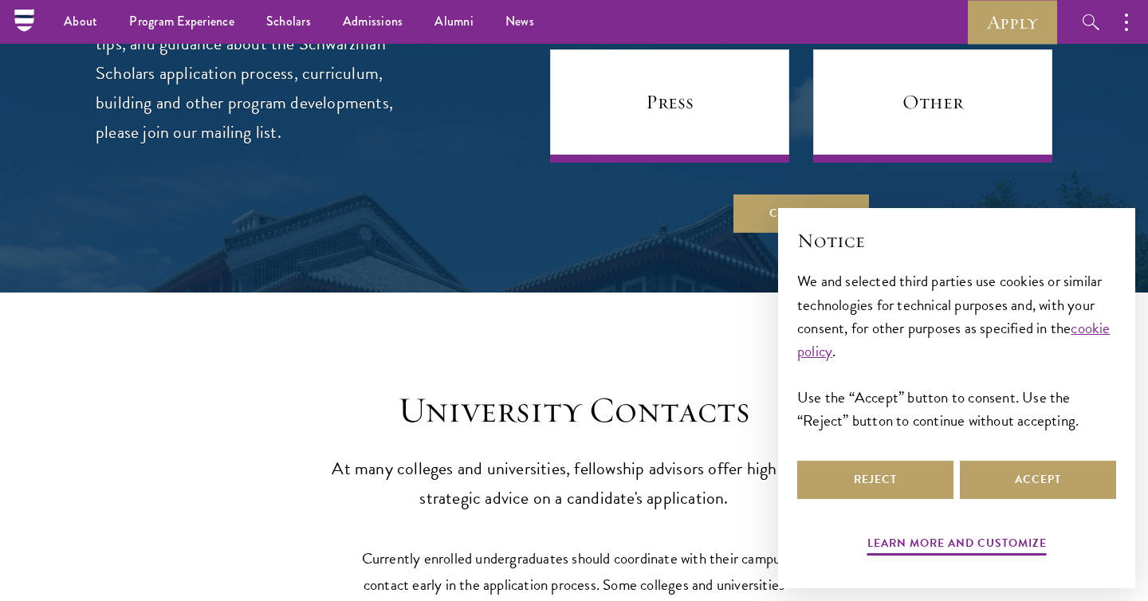
scroll to position [6766, 0]
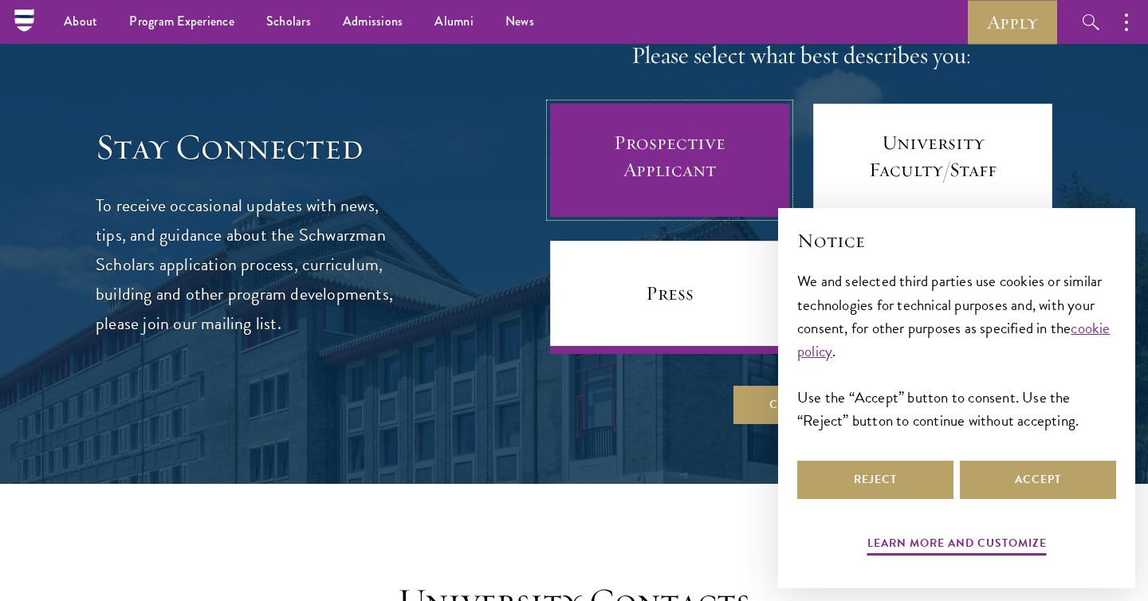
click at [620, 176] on link "Prospective Applicant" at bounding box center [669, 160] width 239 height 113
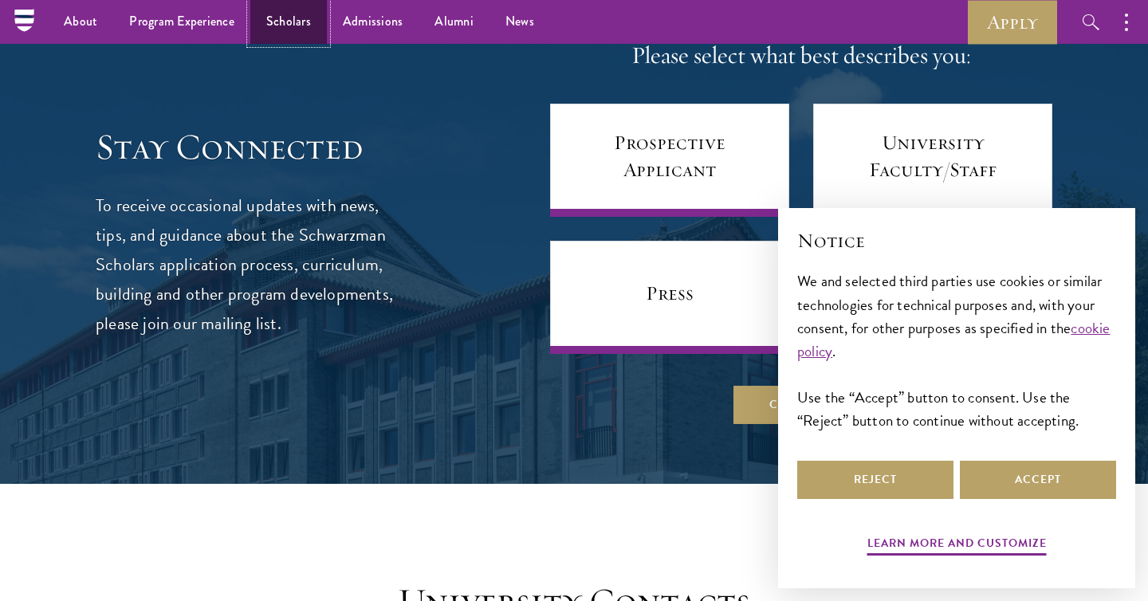
click at [276, 27] on link "Scholars" at bounding box center [288, 22] width 77 height 44
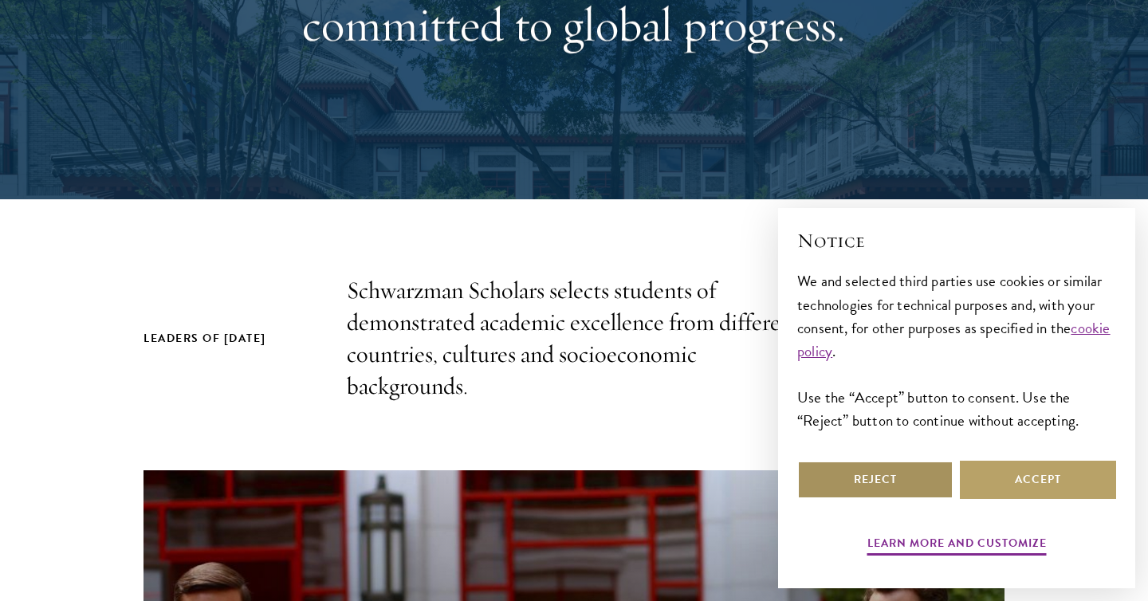
click at [897, 490] on button "Reject" at bounding box center [875, 480] width 156 height 38
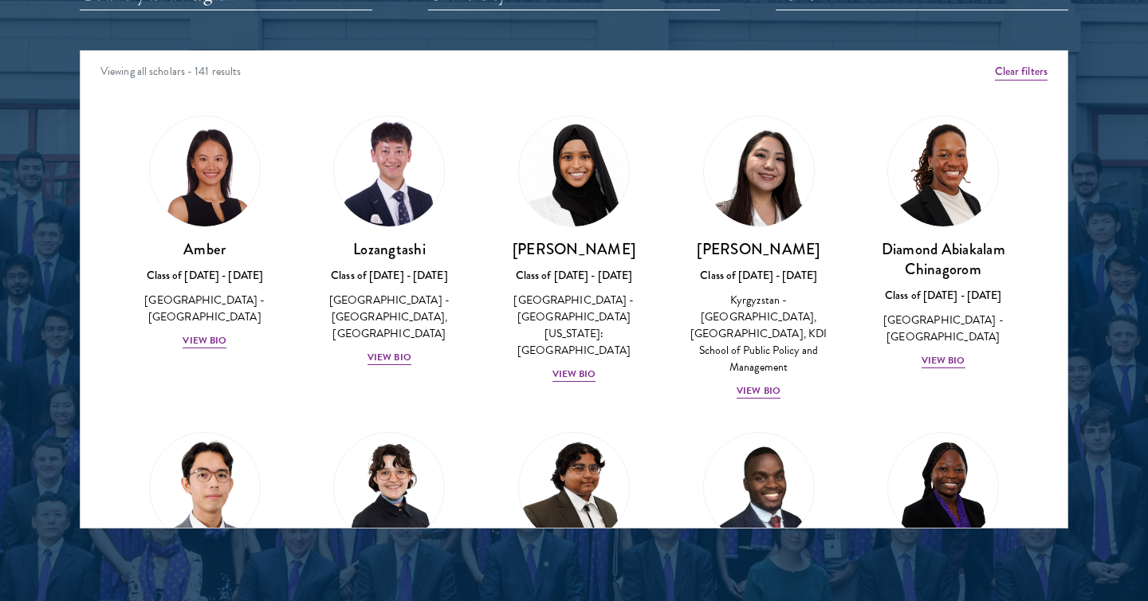
scroll to position [2078, 0]
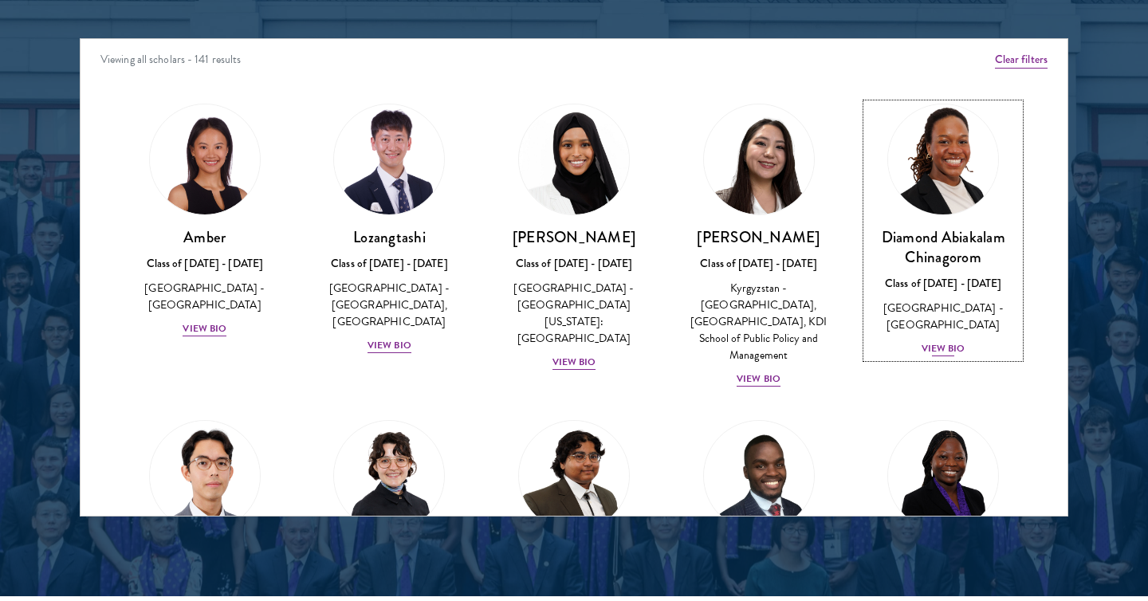
click at [953, 341] on div "View Bio" at bounding box center [943, 348] width 44 height 15
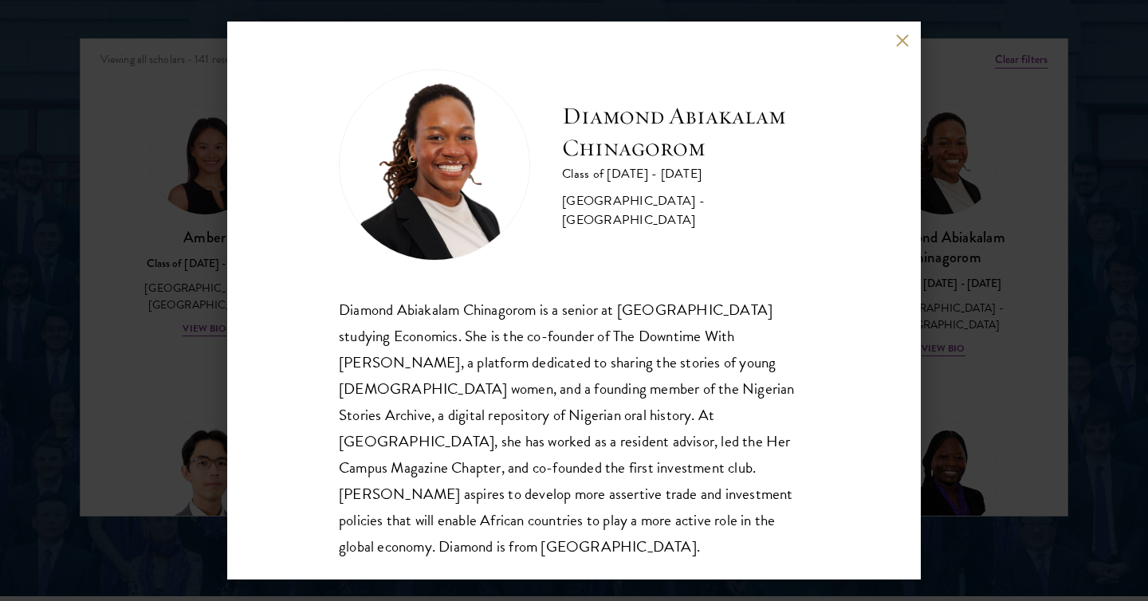
scroll to position [2, 0]
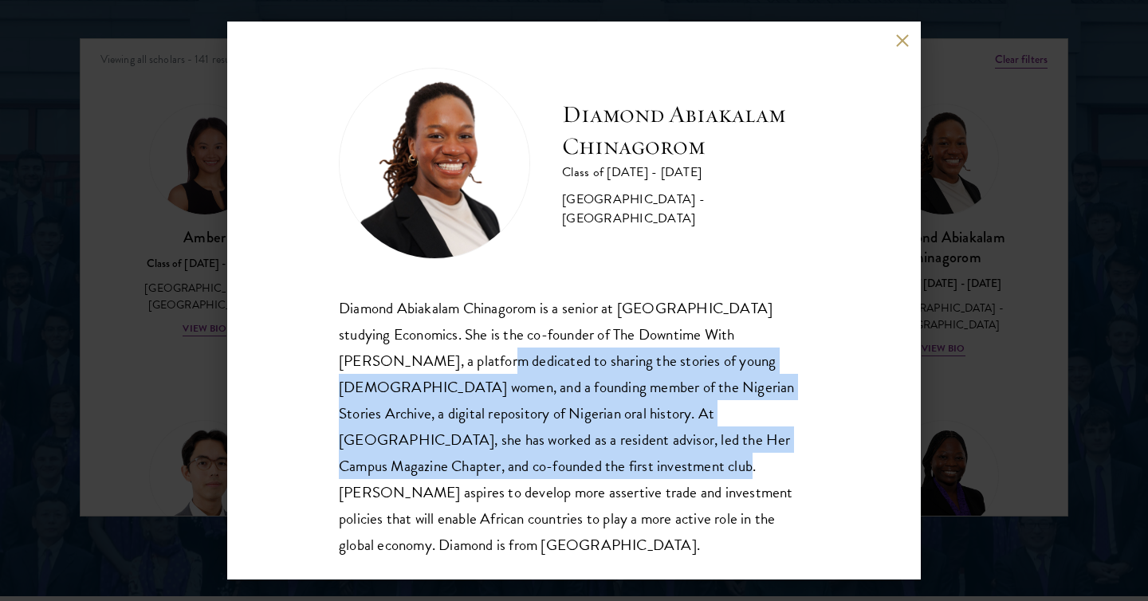
drag, startPoint x: 419, startPoint y: 362, endPoint x: 450, endPoint y: 456, distance: 99.1
click at [450, 457] on div "Diamond Abiakalam Chinagorom is a senior at [GEOGRAPHIC_DATA] studying Economic…" at bounding box center [574, 426] width 470 height 263
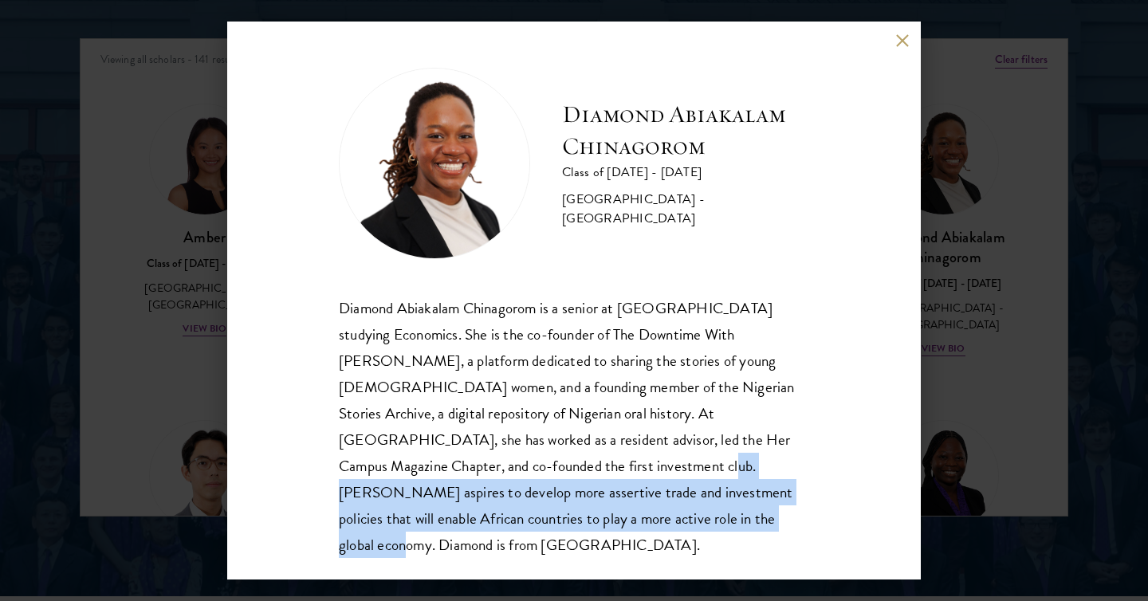
drag, startPoint x: 535, startPoint y: 529, endPoint x: 439, endPoint y: 465, distance: 114.9
click at [439, 466] on div "Diamond Abiakalam Chinagorom is a senior at [GEOGRAPHIC_DATA] studying Economic…" at bounding box center [574, 426] width 470 height 263
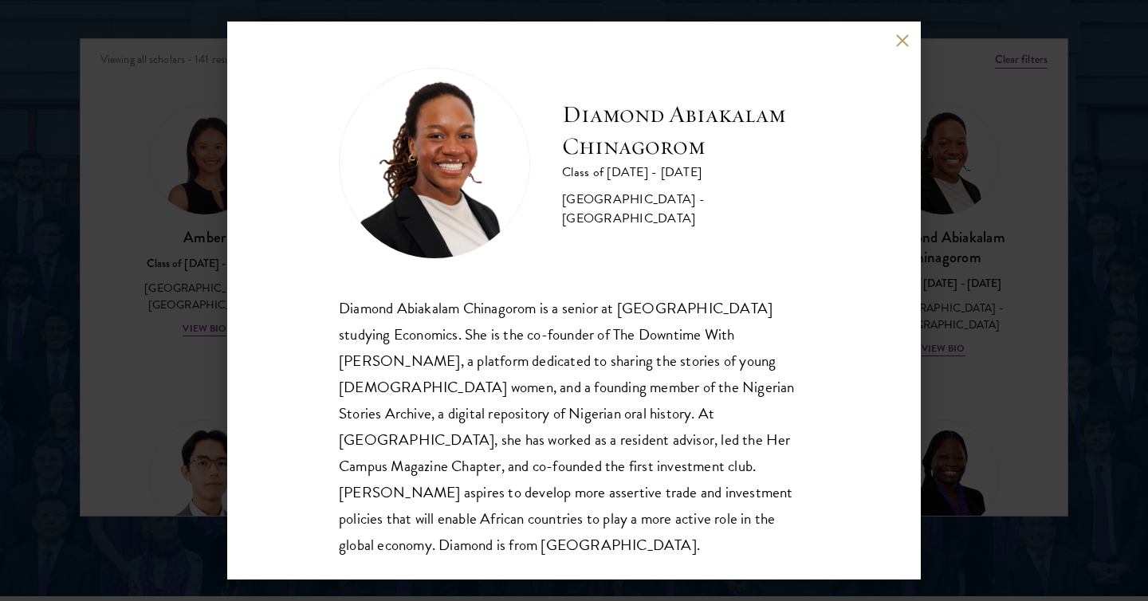
click at [1038, 204] on div "Diamond Abiakalam [GEOGRAPHIC_DATA] Class of [DATE] - [DATE] [GEOGRAPHIC_DATA] …" at bounding box center [574, 300] width 1148 height 601
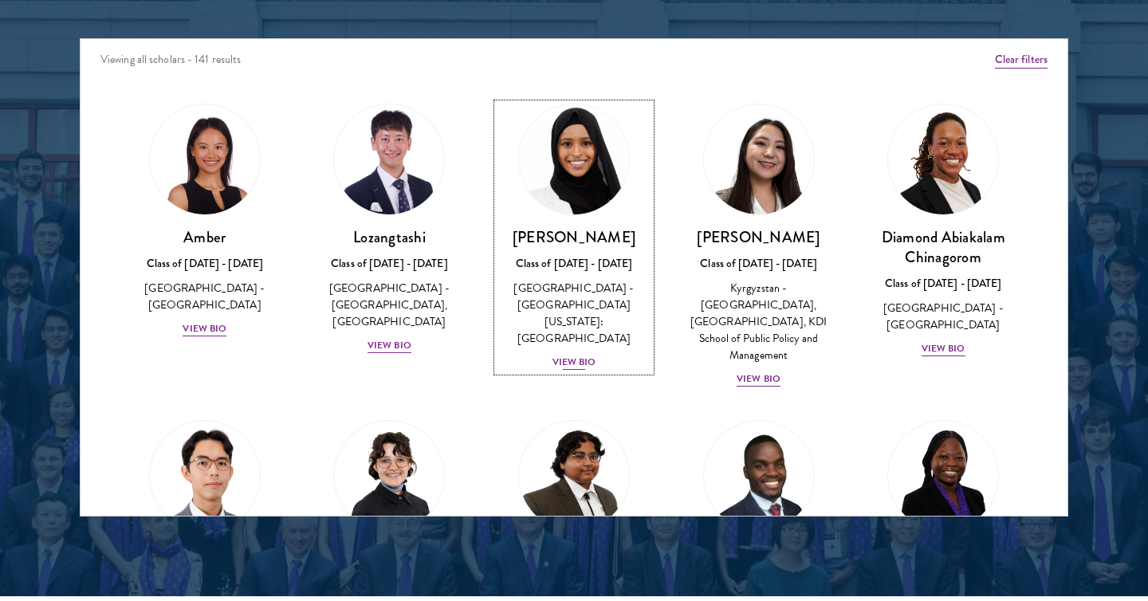
click at [575, 355] on div "View Bio" at bounding box center [574, 362] width 44 height 15
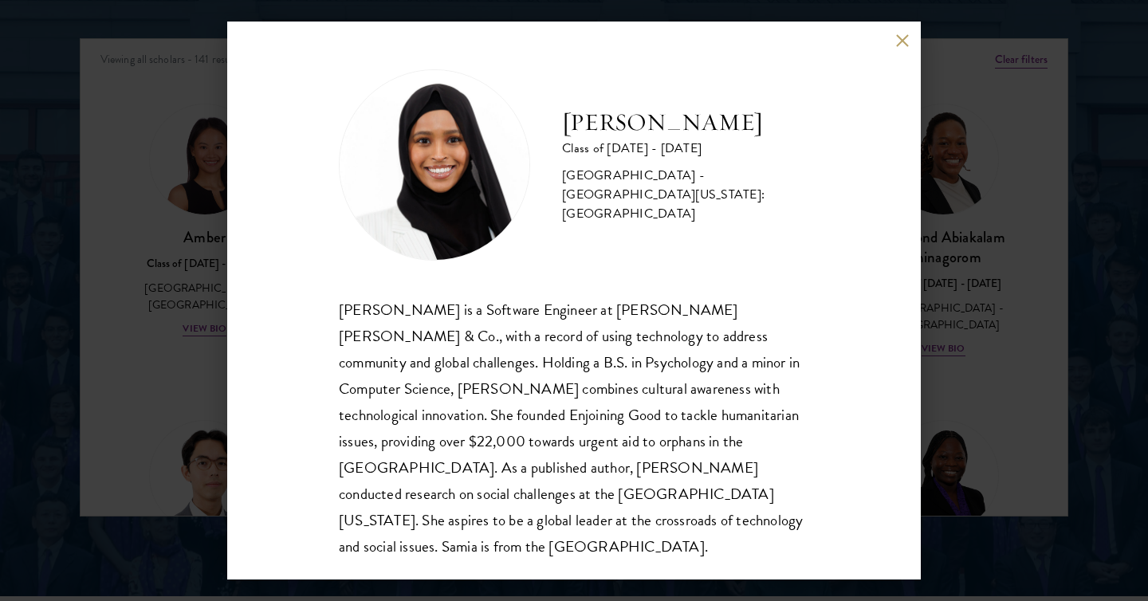
click at [164, 304] on div "[PERSON_NAME] Class of [DATE] - [DATE] [GEOGRAPHIC_DATA] - [GEOGRAPHIC_DATA][US…" at bounding box center [574, 300] width 1148 height 601
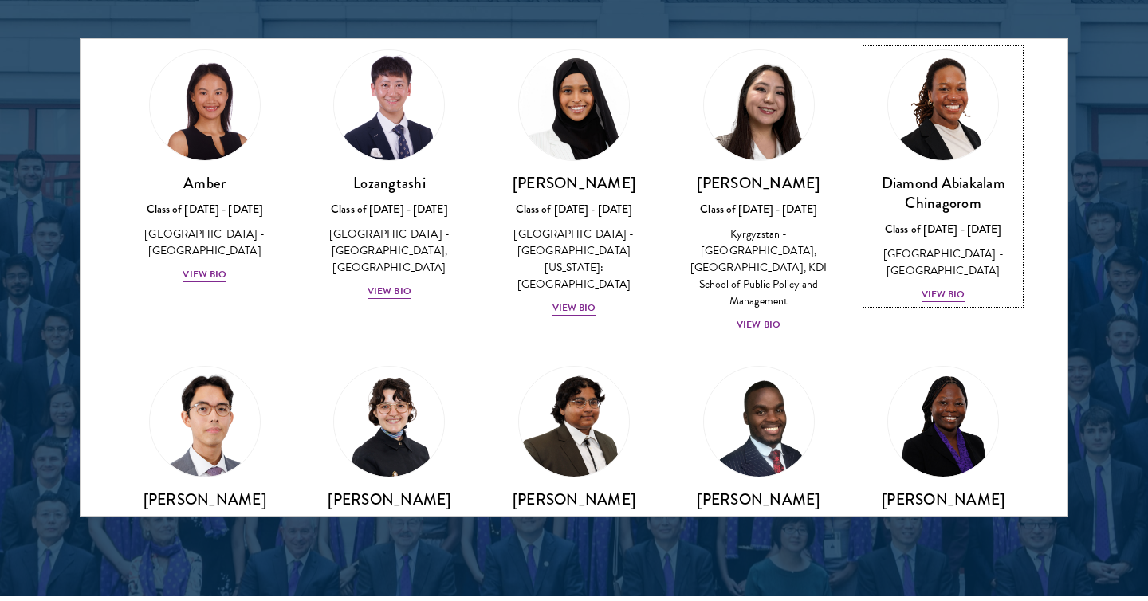
scroll to position [57, 0]
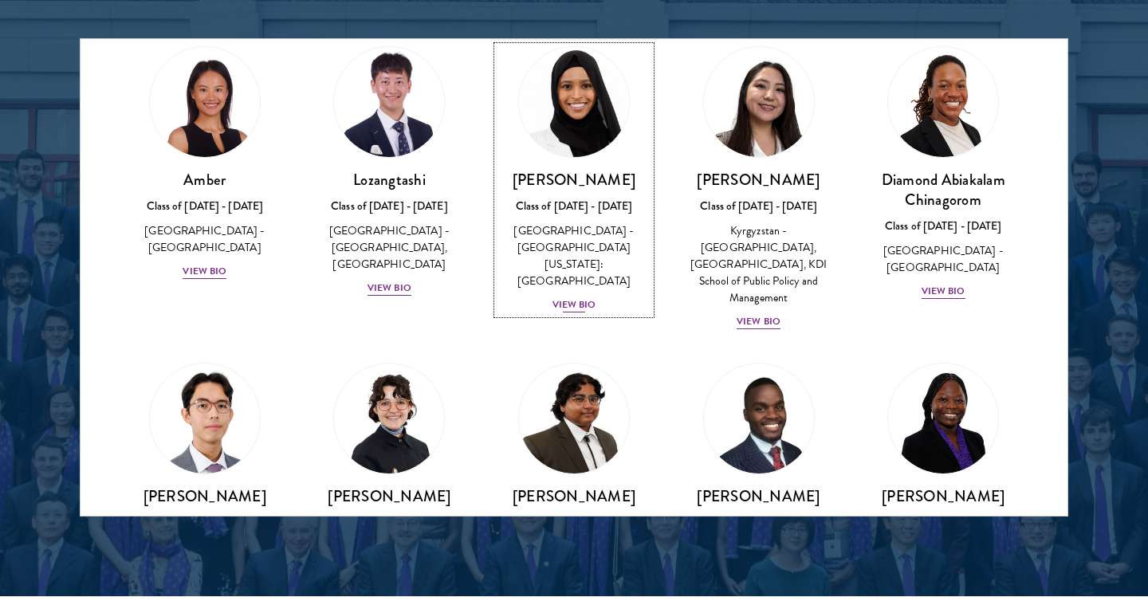
click at [581, 297] on div "View Bio" at bounding box center [574, 304] width 44 height 15
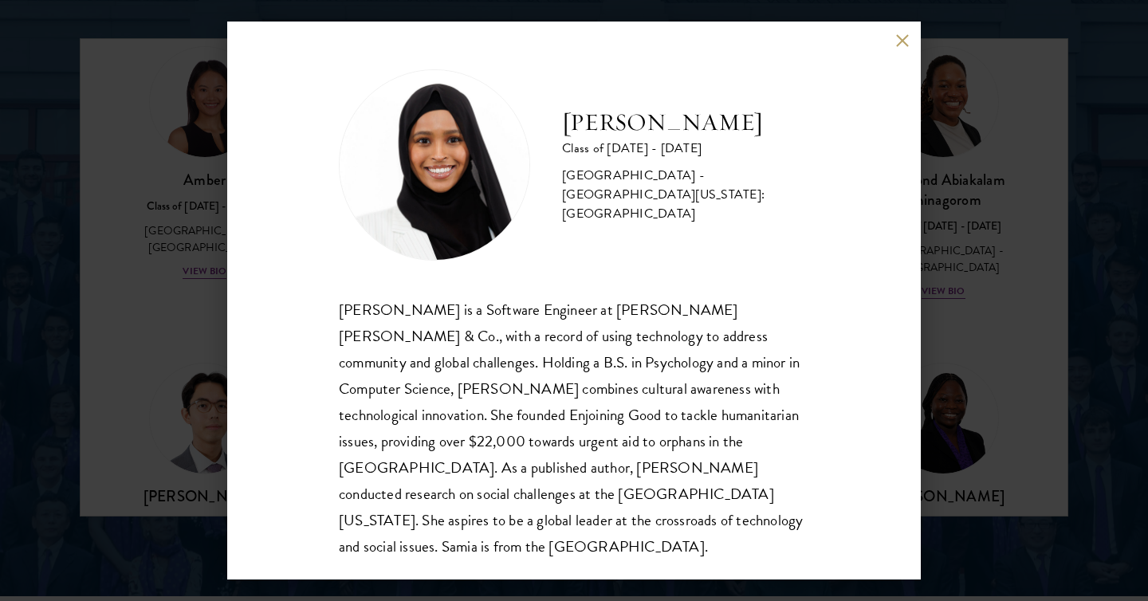
click at [186, 281] on div "[PERSON_NAME] Class of [DATE] - [DATE] [GEOGRAPHIC_DATA] - [GEOGRAPHIC_DATA][US…" at bounding box center [574, 300] width 1148 height 601
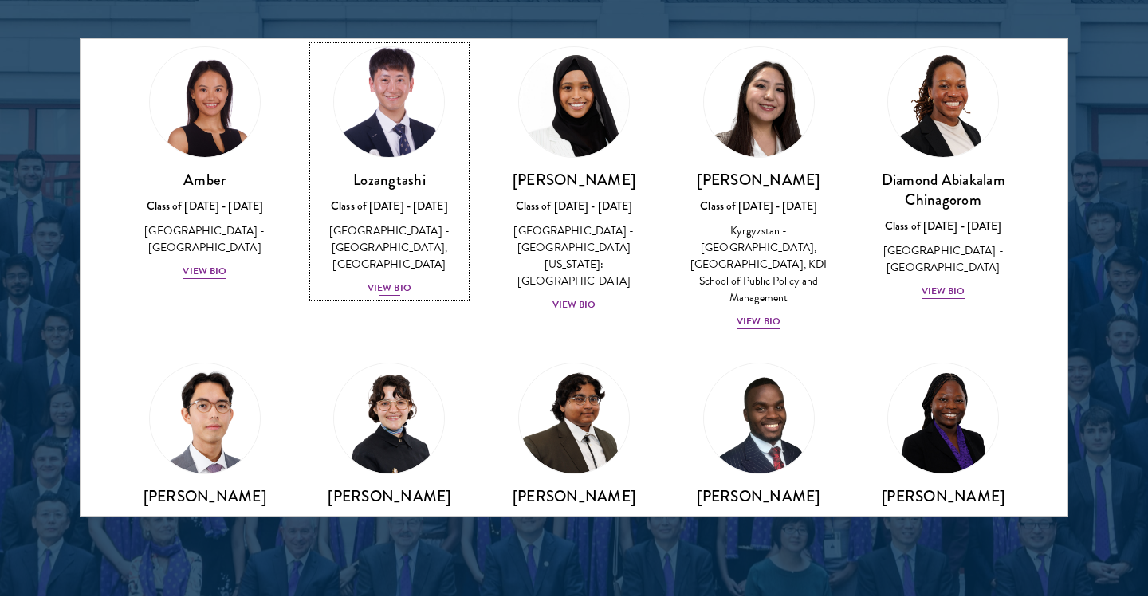
click at [395, 283] on div "View Bio" at bounding box center [389, 288] width 44 height 15
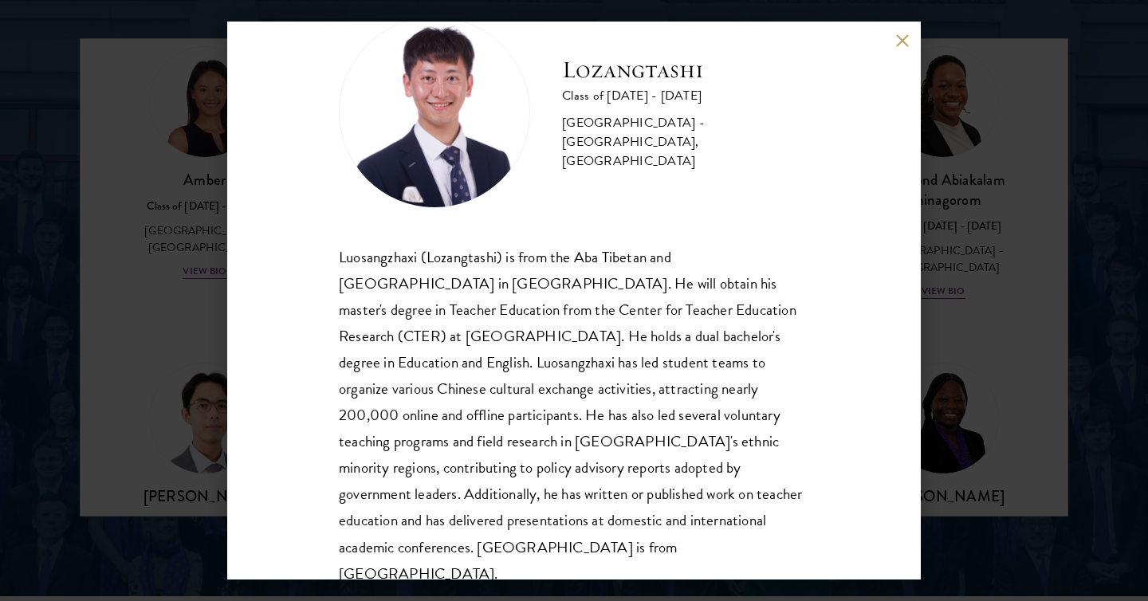
scroll to position [51, 0]
click at [999, 191] on div "Lozangtashi Class of [DATE] - [DATE] [GEOGRAPHIC_DATA] - [GEOGRAPHIC_DATA], [GE…" at bounding box center [574, 300] width 1148 height 601
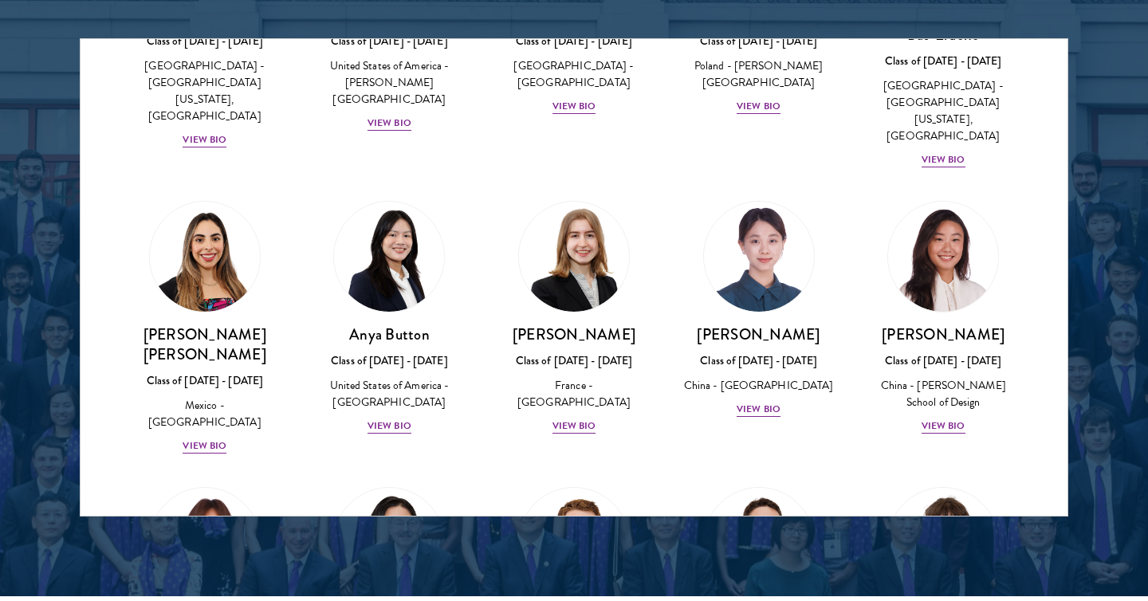
scroll to position [1352, 0]
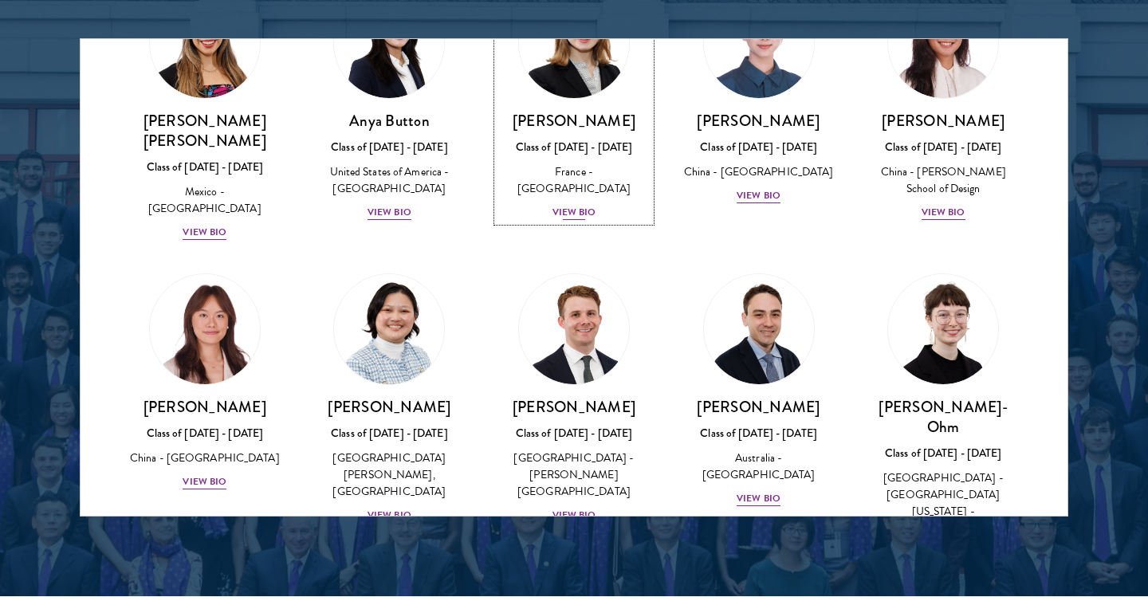
click at [575, 205] on div "View Bio" at bounding box center [574, 212] width 44 height 15
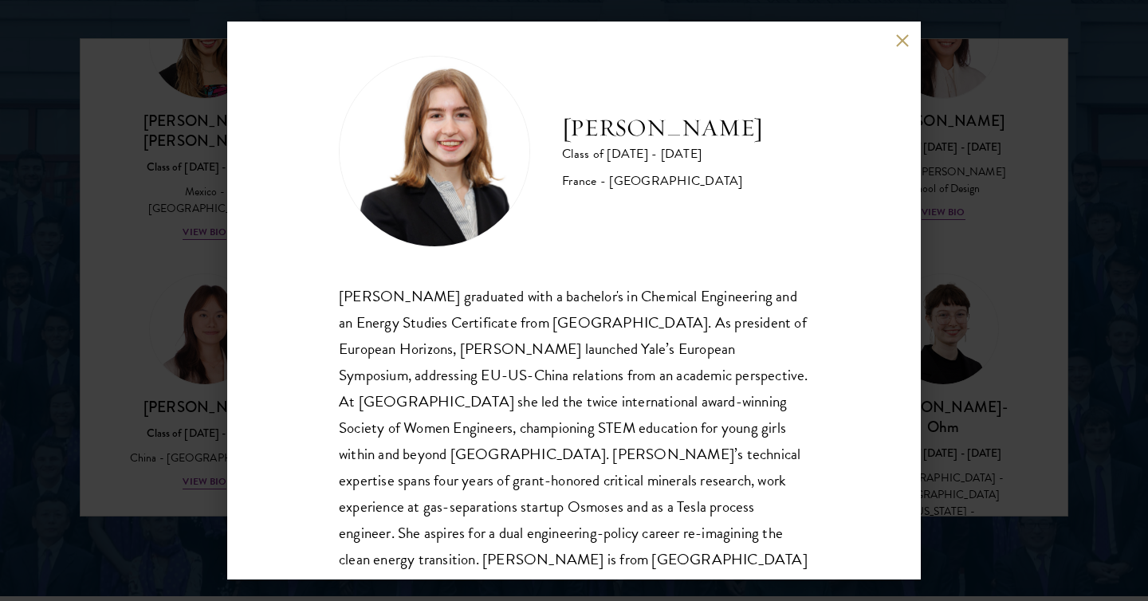
scroll to position [14, 0]
click at [1007, 359] on div "[PERSON_NAME] Class of [DATE] - [DATE] [GEOGRAPHIC_DATA] - [GEOGRAPHIC_DATA] [P…" at bounding box center [574, 300] width 1148 height 601
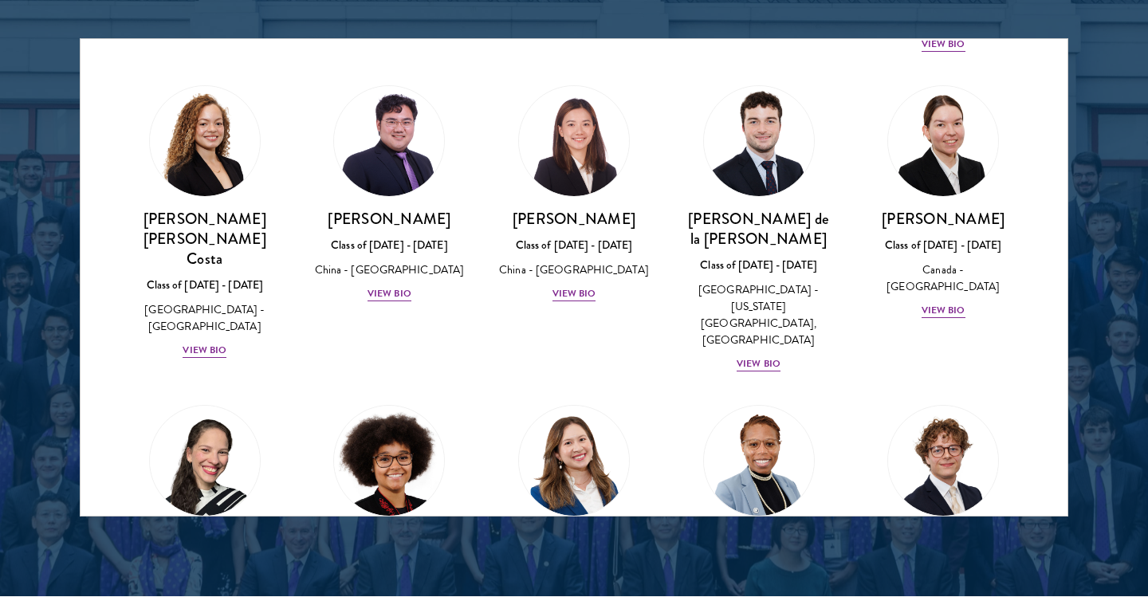
scroll to position [1865, 0]
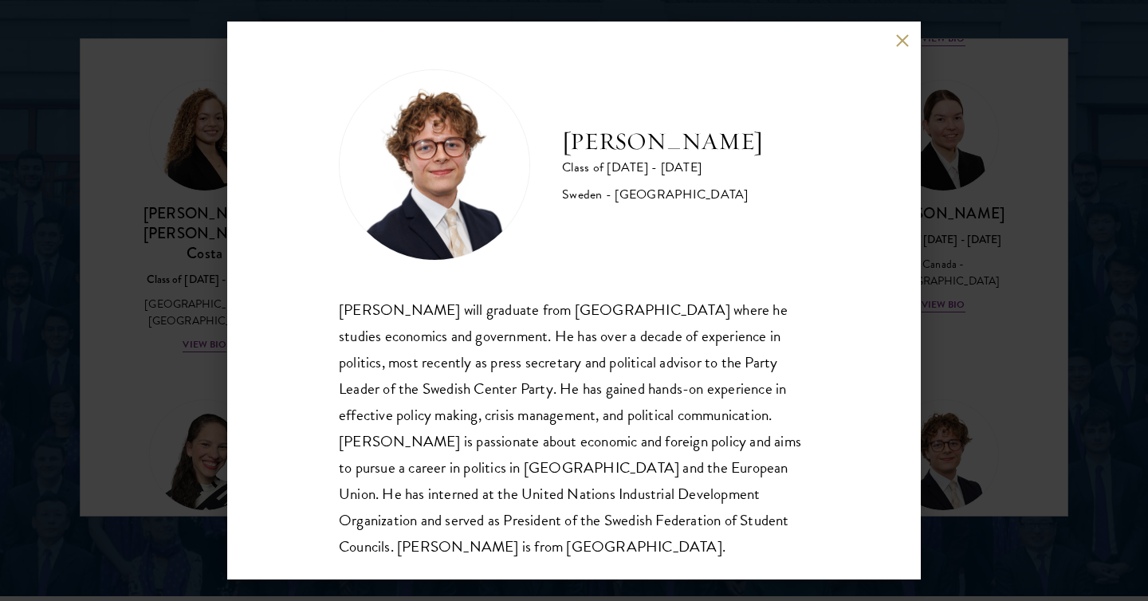
click at [1023, 308] on div "[PERSON_NAME] Class of [DATE] - [DATE] [GEOGRAPHIC_DATA] - [GEOGRAPHIC_DATA] [P…" at bounding box center [574, 300] width 1148 height 601
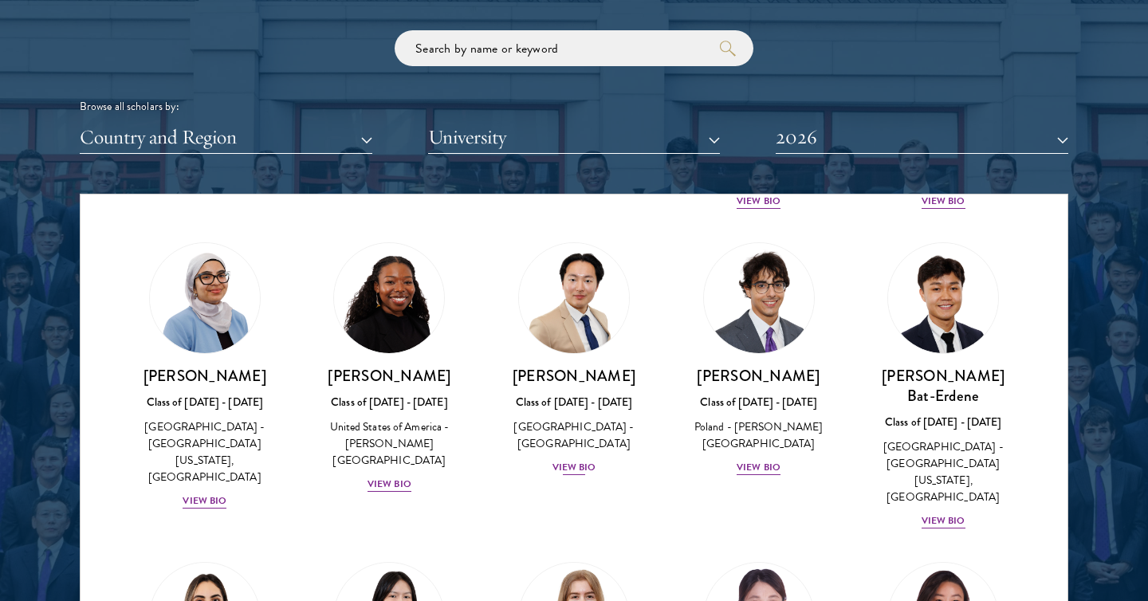
scroll to position [1005, 0]
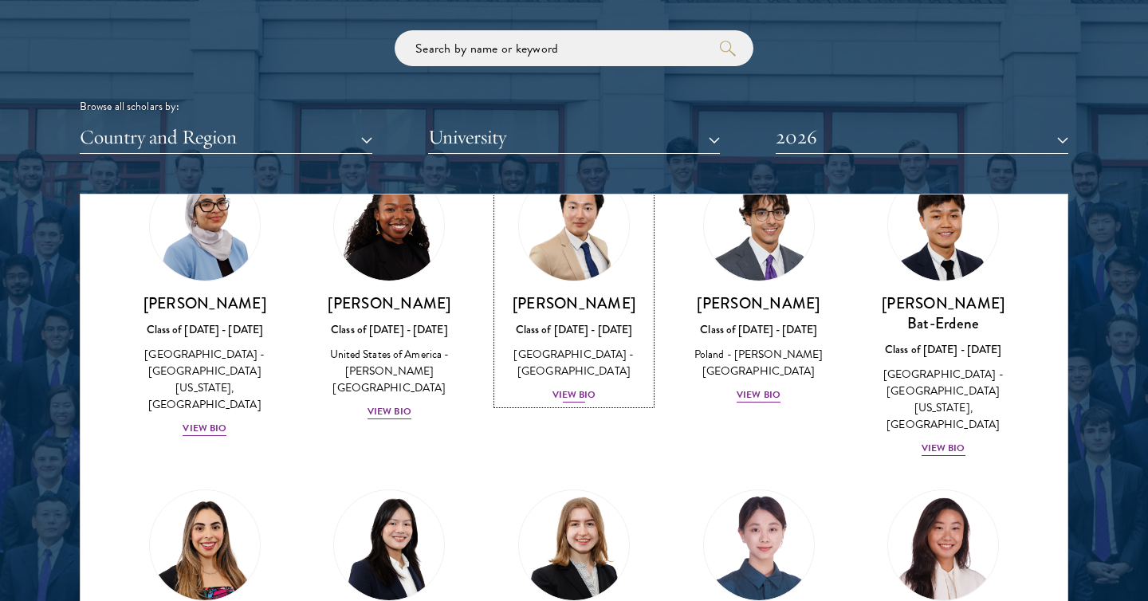
click at [576, 387] on div "View Bio" at bounding box center [574, 394] width 44 height 15
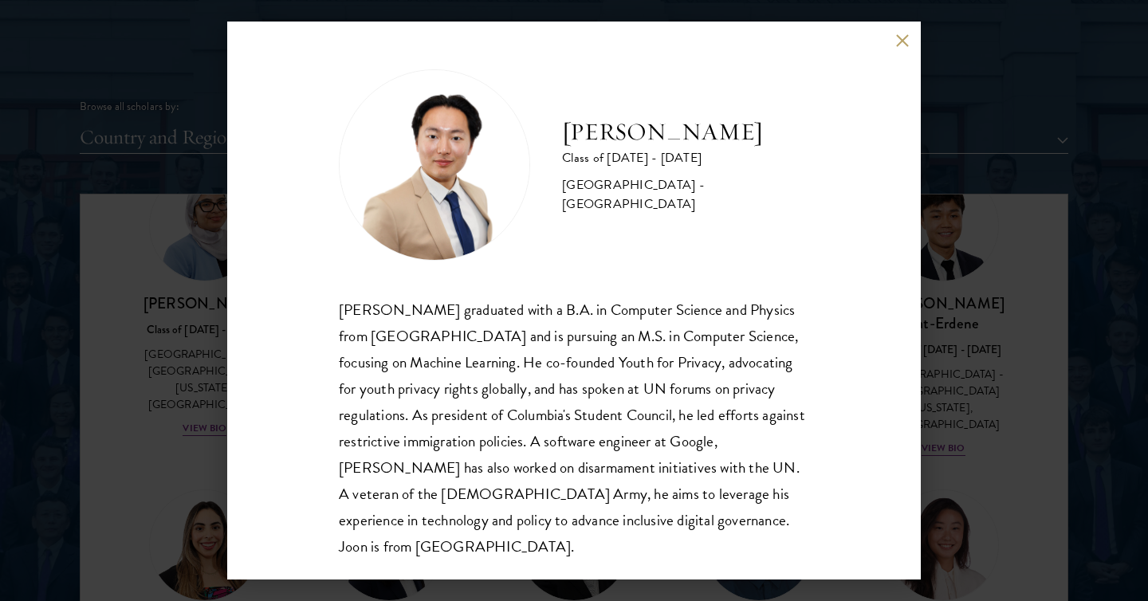
click at [212, 393] on div "[PERSON_NAME] Class of [DATE] - [DATE] [GEOGRAPHIC_DATA] - [GEOGRAPHIC_DATA] [P…" at bounding box center [574, 300] width 1148 height 601
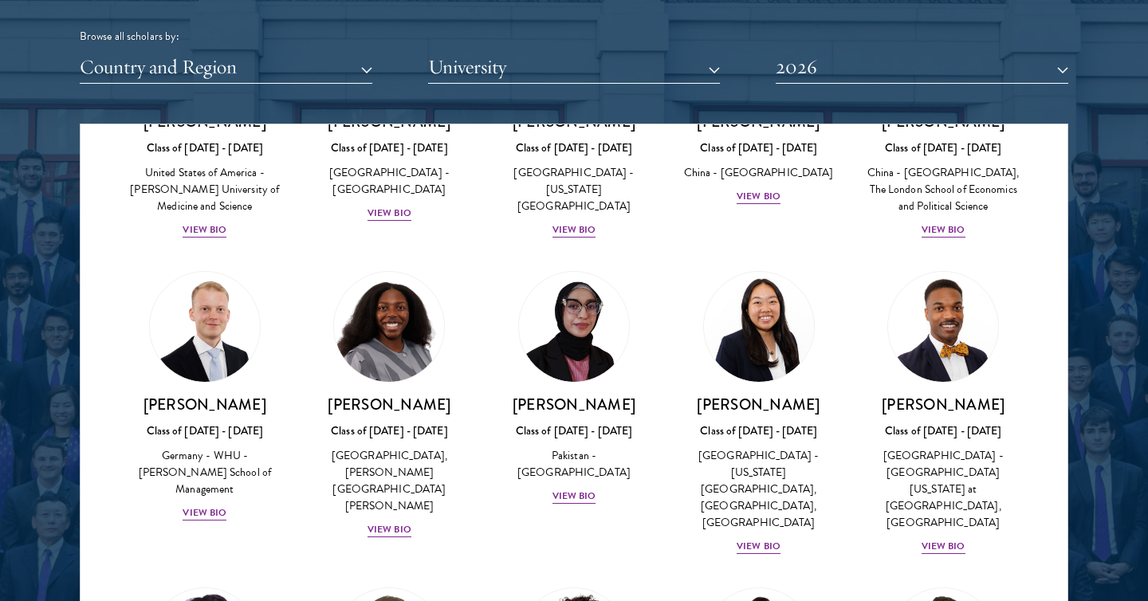
scroll to position [3021, 0]
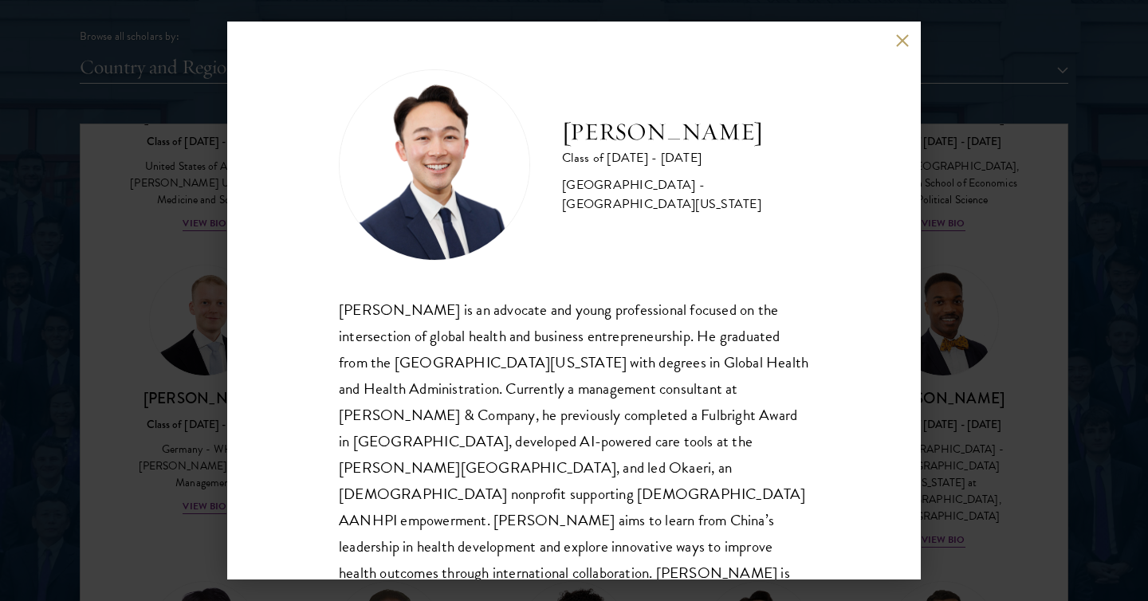
drag, startPoint x: 767, startPoint y: 129, endPoint x: 563, endPoint y: 143, distance: 204.5
click at [563, 143] on h2 "[PERSON_NAME]" at bounding box center [685, 132] width 247 height 32
copy h2 "[PERSON_NAME]"
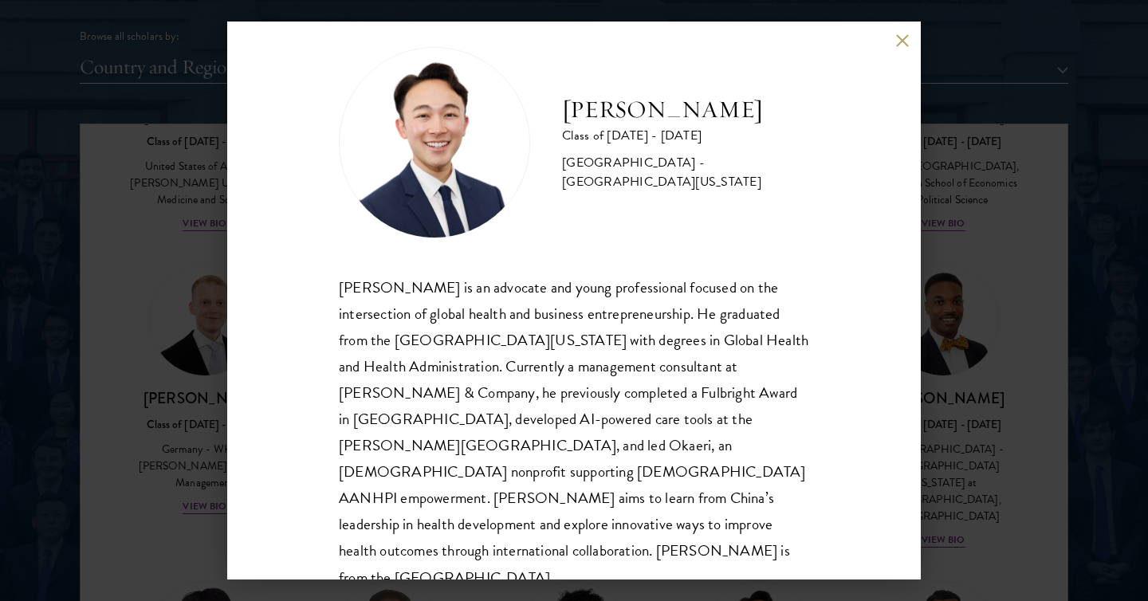
scroll to position [28, 0]
